Goal: Information Seeking & Learning: Learn about a topic

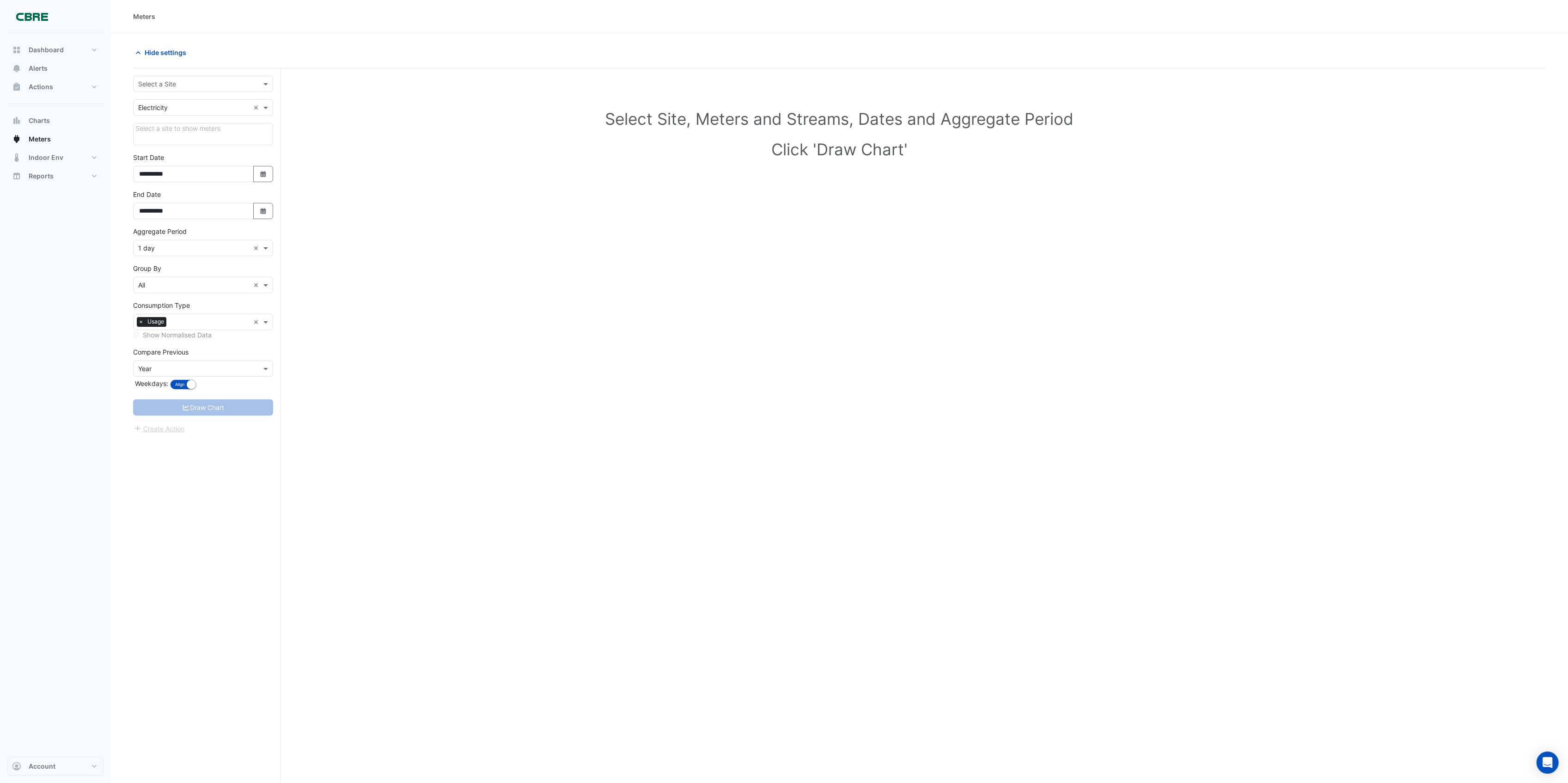
click at [219, 87] on input "text" at bounding box center [194, 85] width 111 height 10
type input "****"
click at [212, 96] on div "[STREET_ADDRESS][PERSON_NAME]" at bounding box center [203, 104] width 139 height 21
click at [209, 104] on div "[STREET_ADDRESS][PERSON_NAME]" at bounding box center [203, 104] width 139 height 13
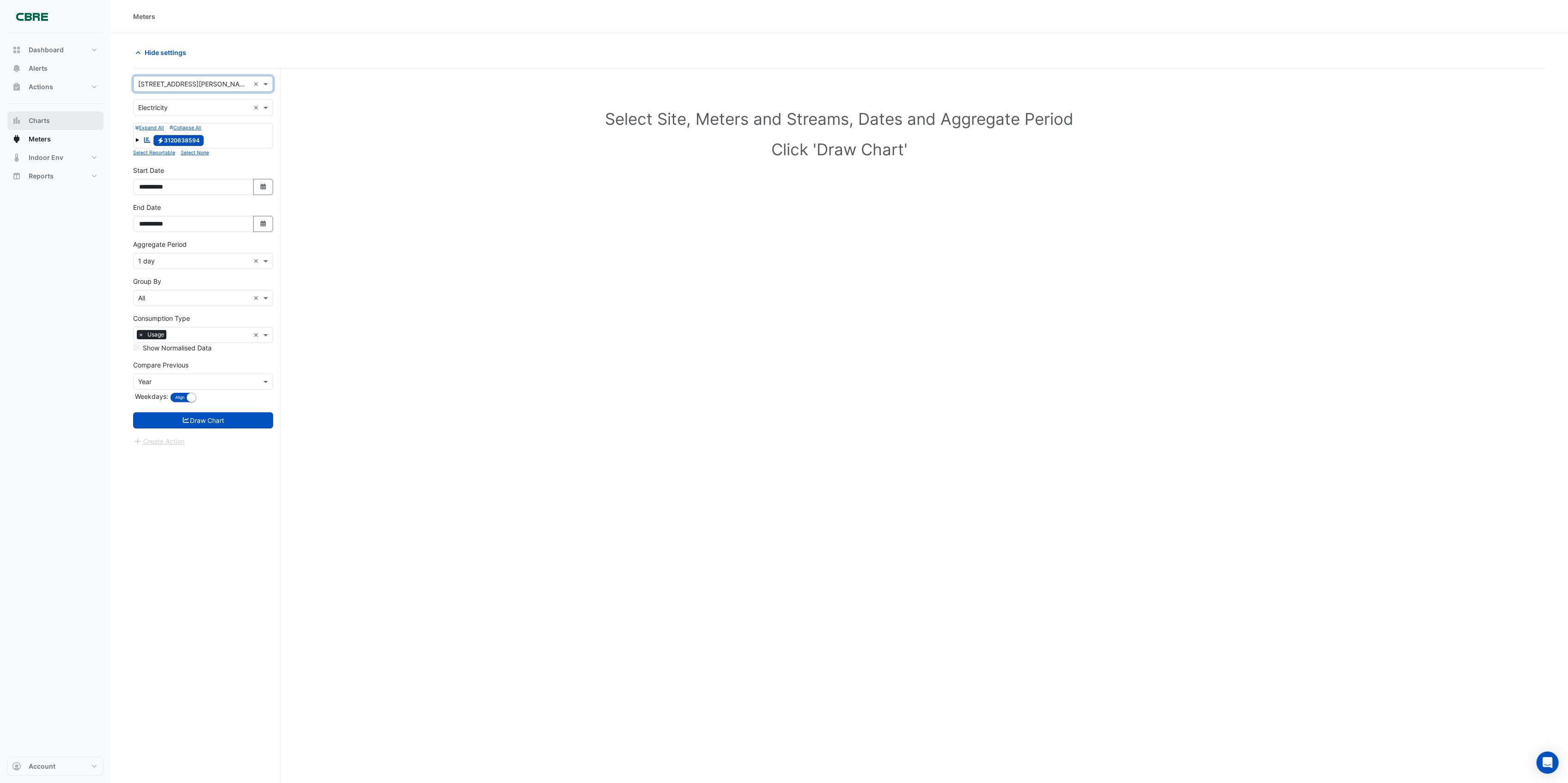
click at [37, 126] on button "Charts" at bounding box center [55, 121] width 96 height 18
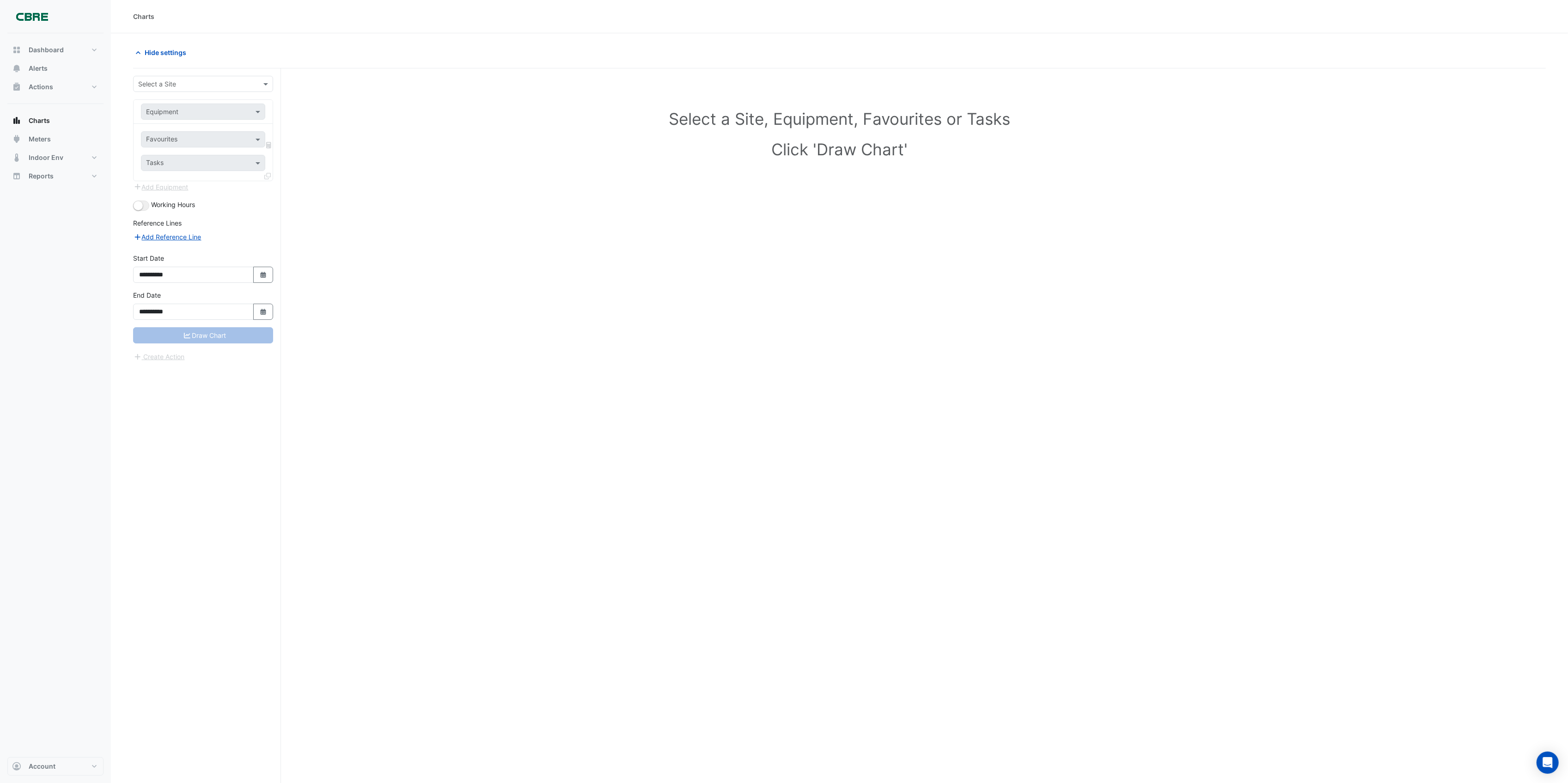
click at [171, 83] on input "text" at bounding box center [194, 85] width 111 height 10
type input "**"
click at [172, 116] on span "[STREET_ADDRESS][PERSON_NAME]" at bounding box center [197, 118] width 113 height 8
click at [175, 114] on input "text" at bounding box center [194, 112] width 96 height 10
type input "*"
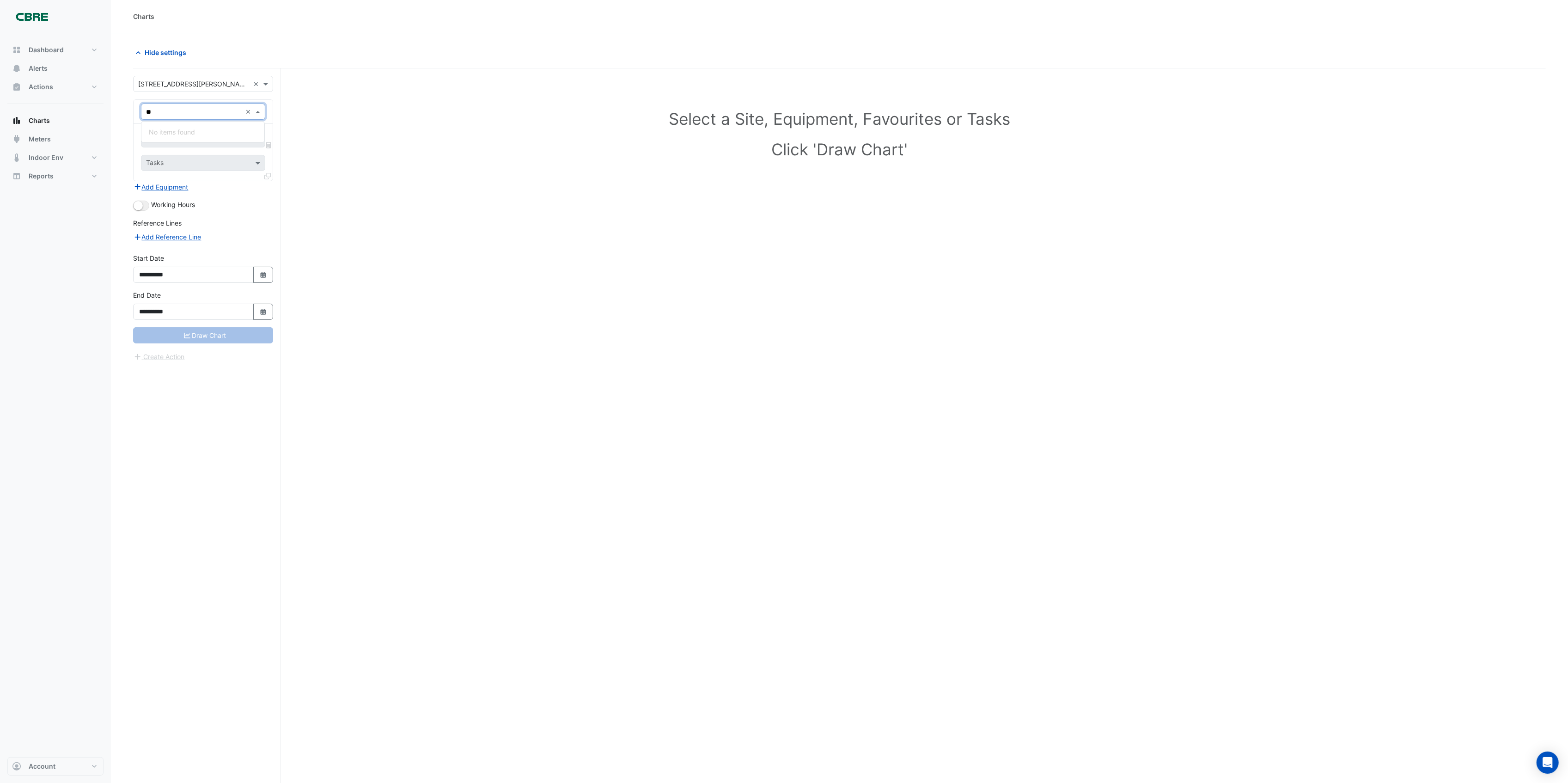
type input "*"
click at [425, 156] on h1 "Click 'Draw Chart'" at bounding box center [839, 149] width 1372 height 19
click at [195, 114] on input "text" at bounding box center [194, 112] width 96 height 10
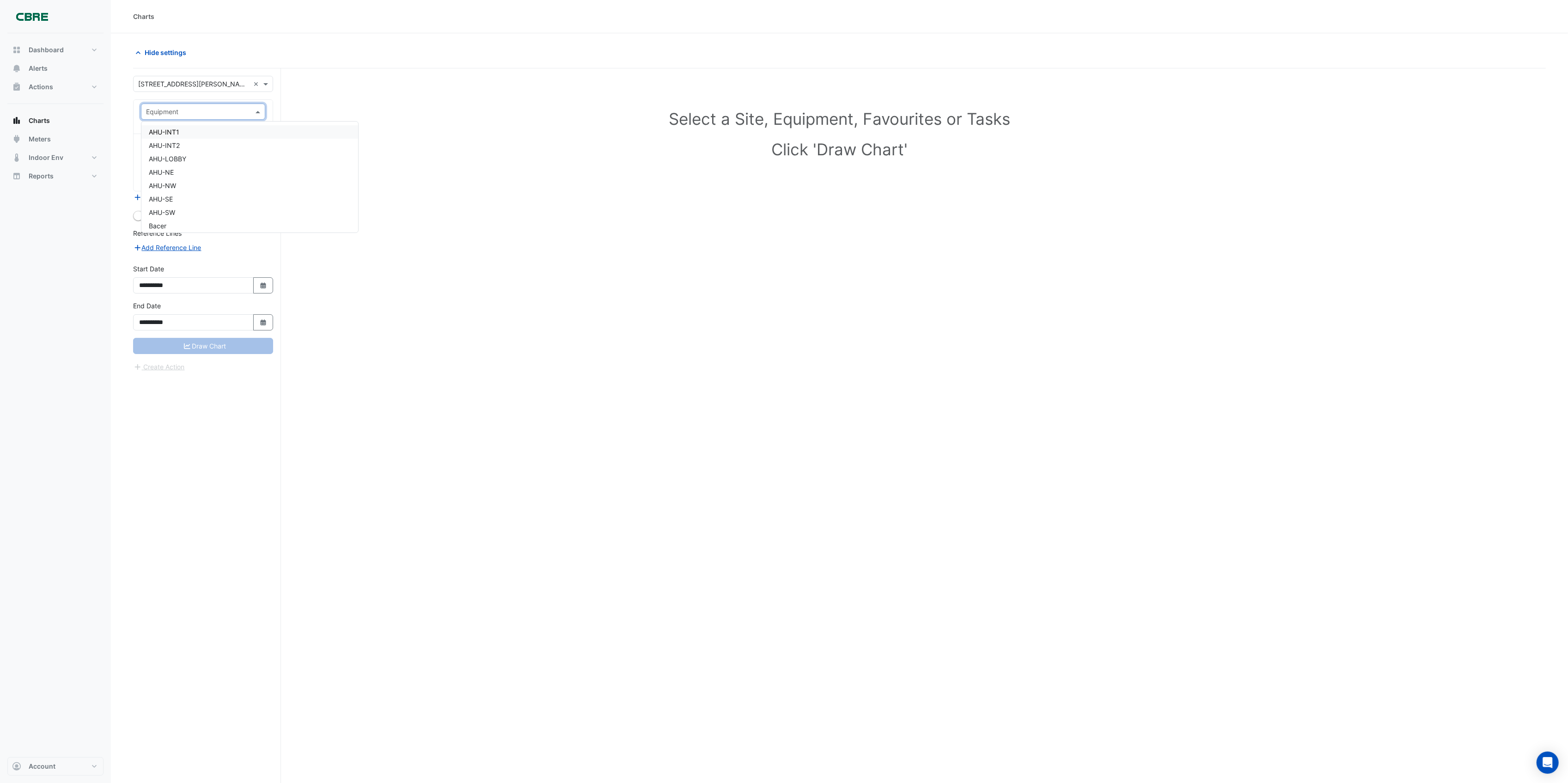
click at [642, 298] on div "Select a Site, Equipment, Favourites or Tasks Click 'Draw Chart'" at bounding box center [839, 443] width 1413 height 750
click at [1069, 362] on div "Select a Site, Equipment, Favourites or Tasks Click 'Draw Chart'" at bounding box center [839, 443] width 1413 height 750
